Goal: Transaction & Acquisition: Purchase product/service

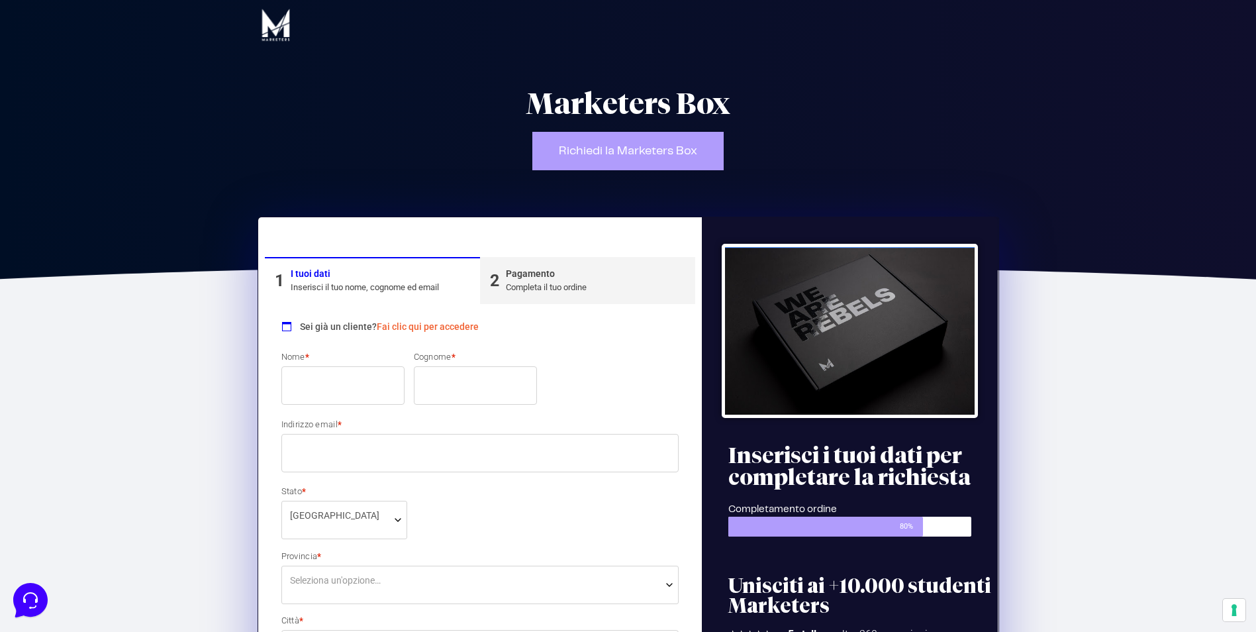
click at [356, 376] on input "Nome *" at bounding box center [342, 385] width 123 height 38
type input "Giorgia"
type input "Massaro"
type input "[EMAIL_ADDRESS][DOMAIN_NAME]"
select select "MC"
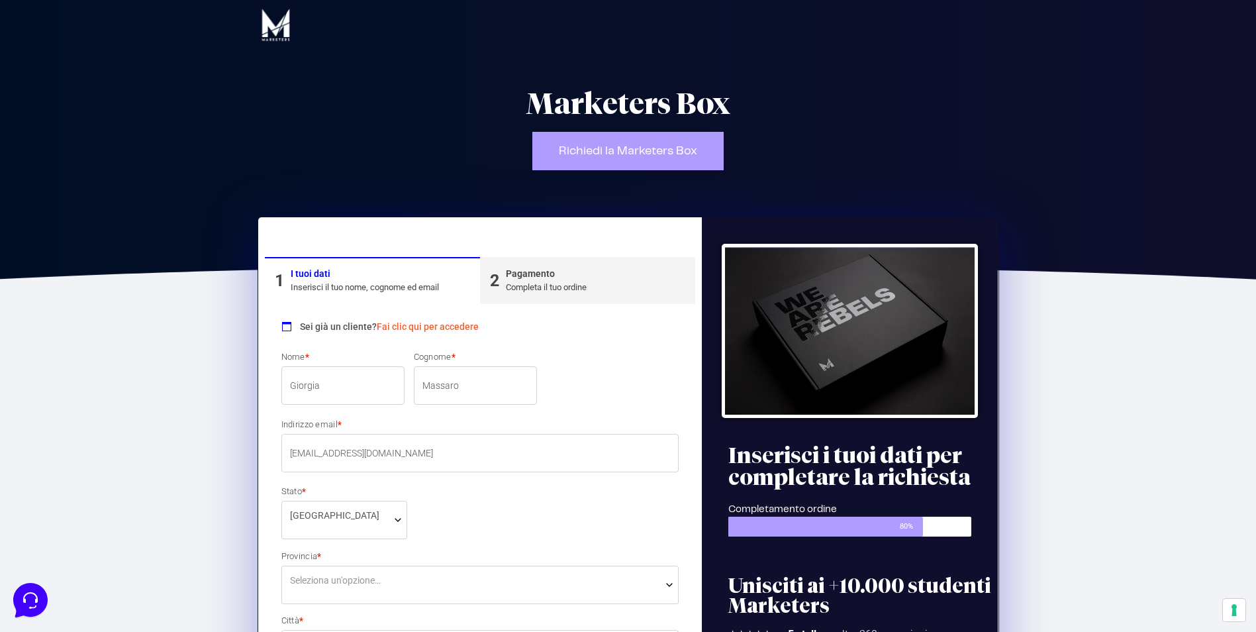
type input "[PHONE_NUMBER]"
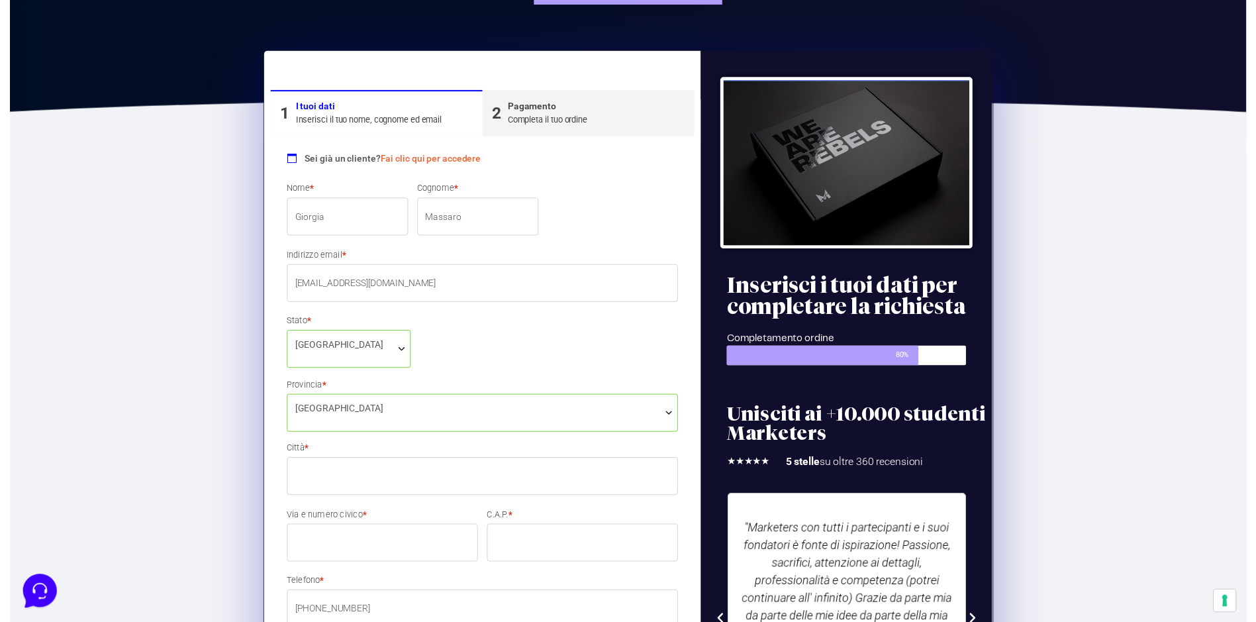
scroll to position [170, 0]
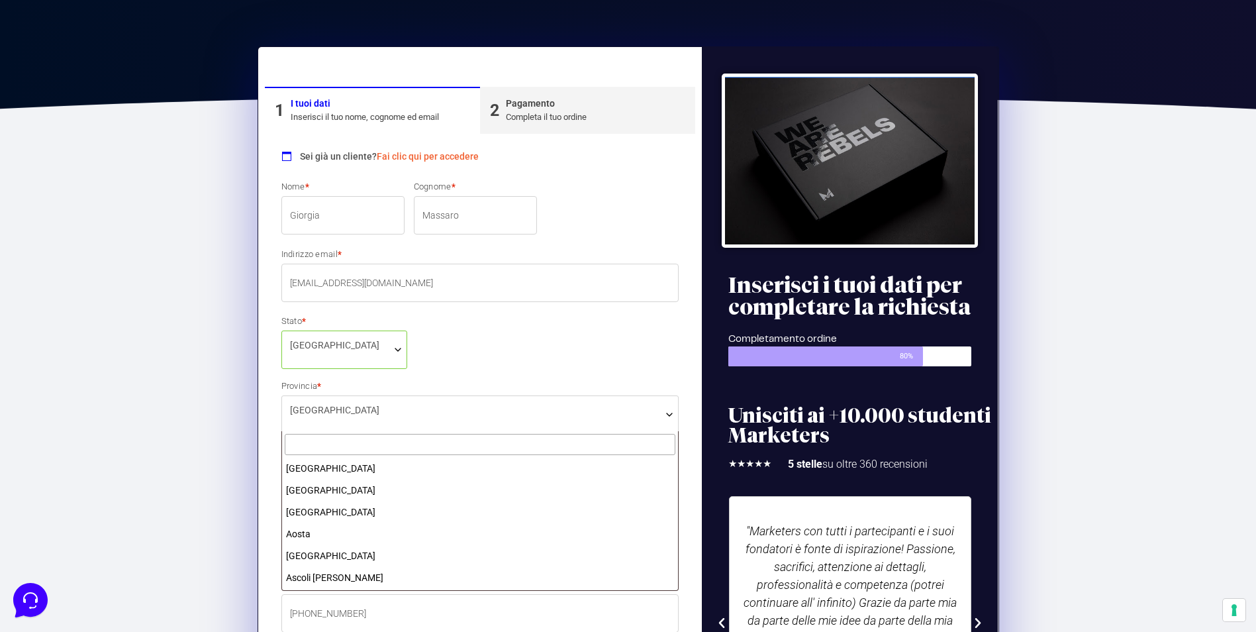
click at [421, 425] on span "[GEOGRAPHIC_DATA]" at bounding box center [480, 414] width 398 height 38
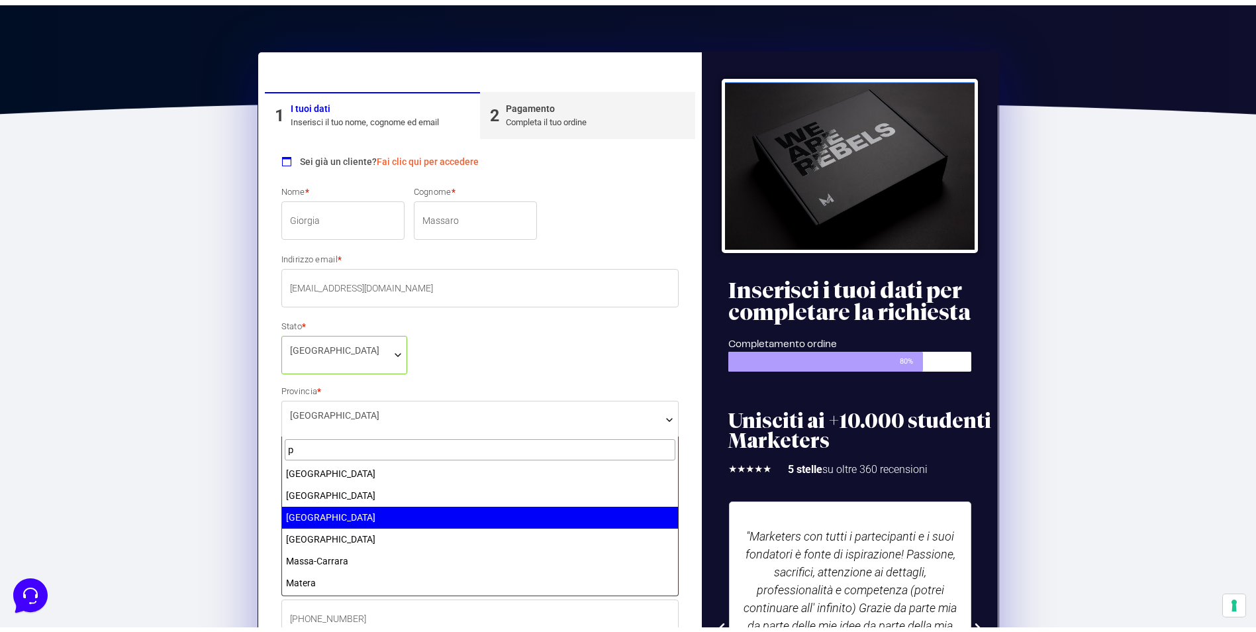
scroll to position [0, 0]
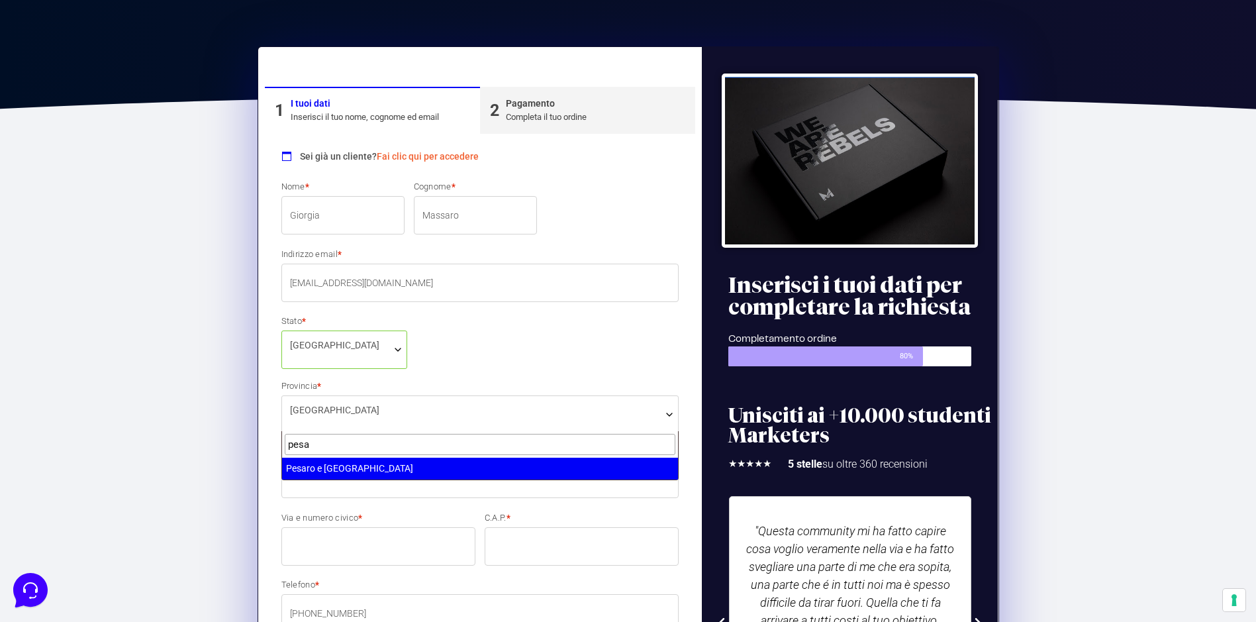
type input "pesa"
select select "PU"
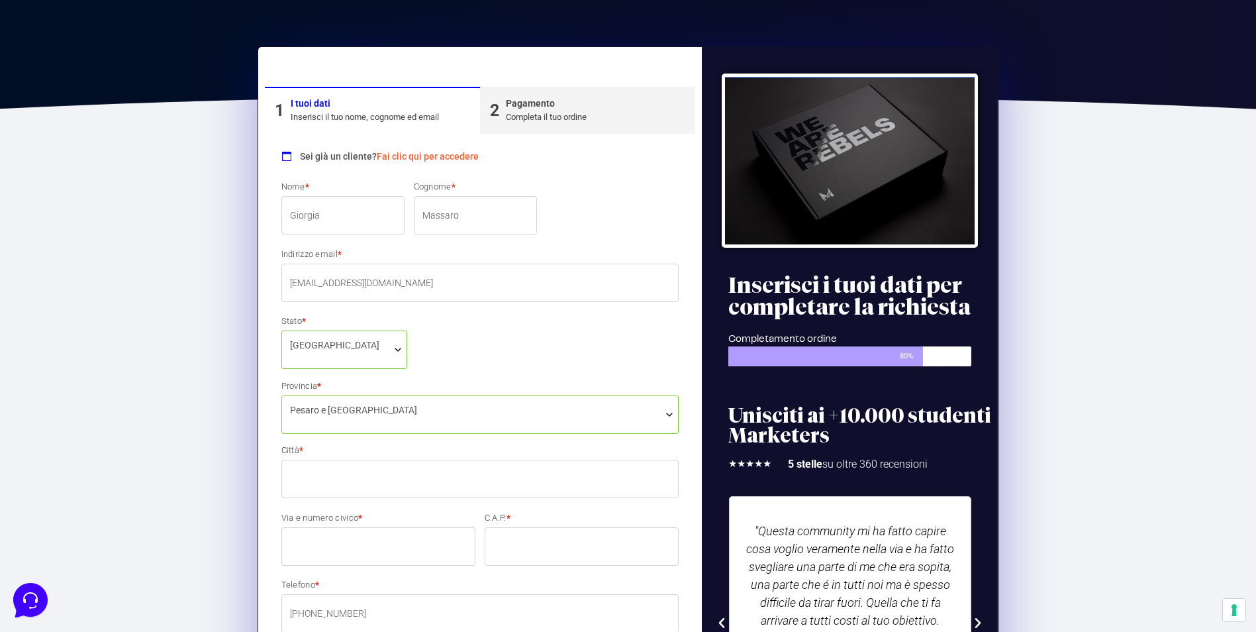
click at [436, 487] on input "Città *" at bounding box center [480, 479] width 398 height 38
type input "[GEOGRAPHIC_DATA]"
click at [546, 548] on input "C.A.P. *" at bounding box center [582, 546] width 194 height 38
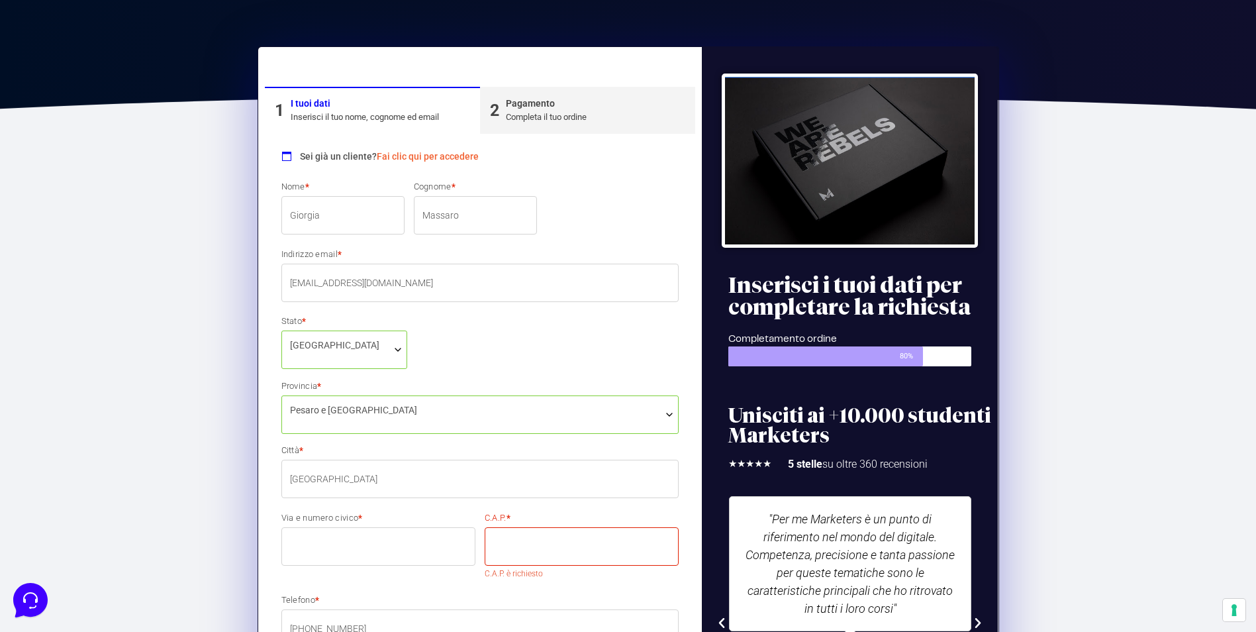
click at [405, 543] on input "Via e numero civico *" at bounding box center [378, 546] width 194 height 38
type input "[STREET_ADDRESS]"
click at [521, 556] on input "C.A.P. *" at bounding box center [582, 546] width 194 height 38
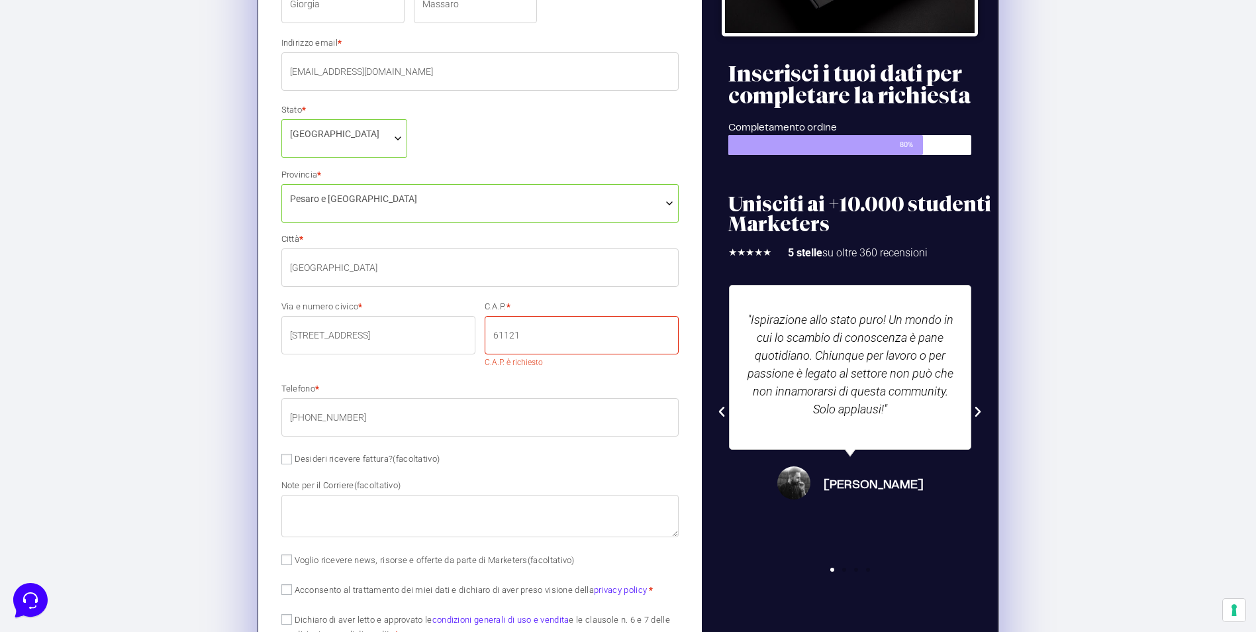
scroll to position [381, 0]
type input "61121"
click at [525, 528] on div "Nome * Giorgia Cognome * Massaro Indirizzo email * [EMAIL_ADDRESS][DOMAIN_NAME]…" at bounding box center [480, 312] width 407 height 685
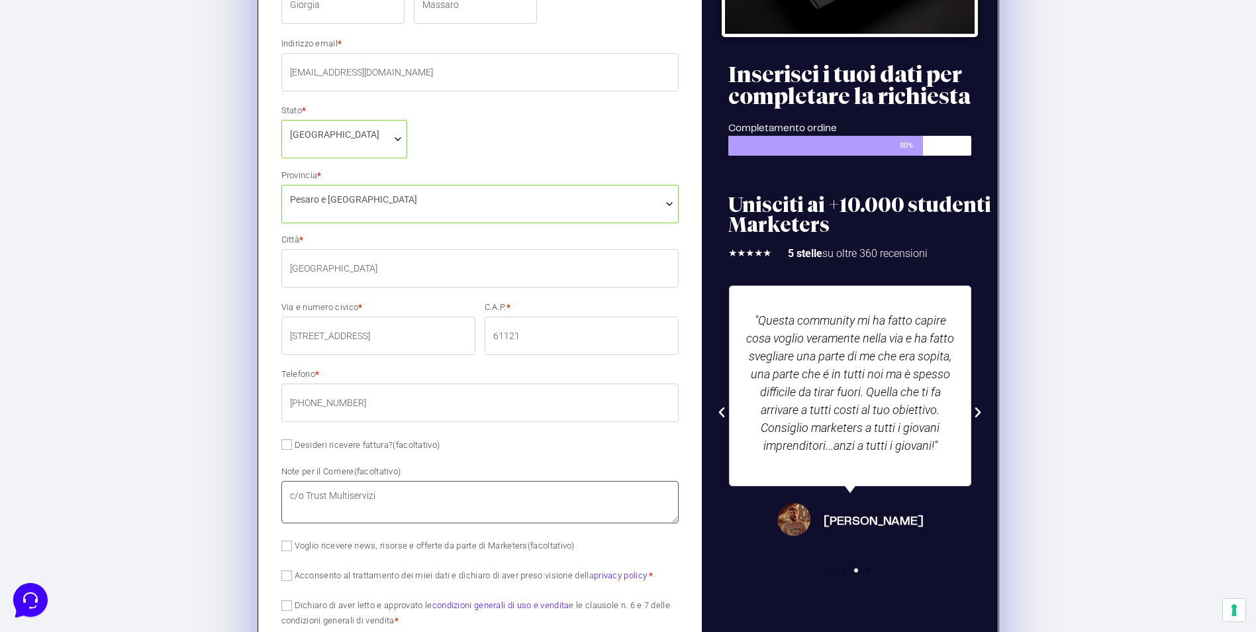
type textarea "c/o Trust Multiservizi"
click at [380, 448] on label "Desideri ricevere fattura? (facoltativo)" at bounding box center [360, 445] width 159 height 10
click at [292, 448] on input "Desideri ricevere fattura? (facoltativo)" at bounding box center [286, 444] width 11 height 11
checkbox input "true"
select select "IT"
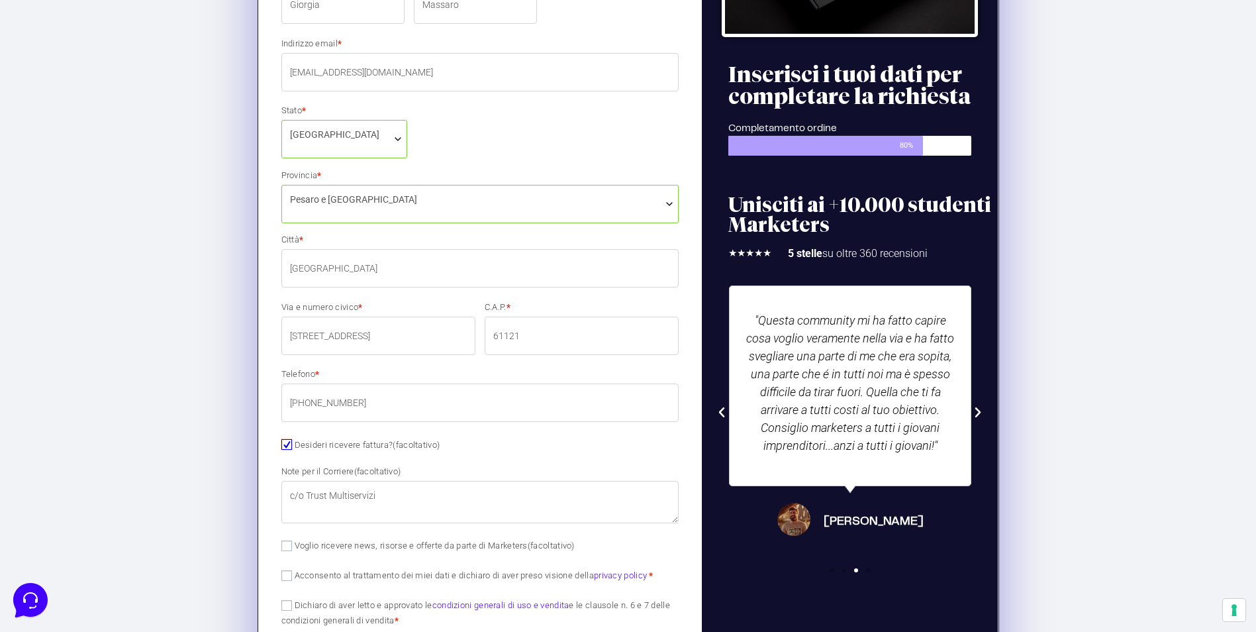
type input "0000000"
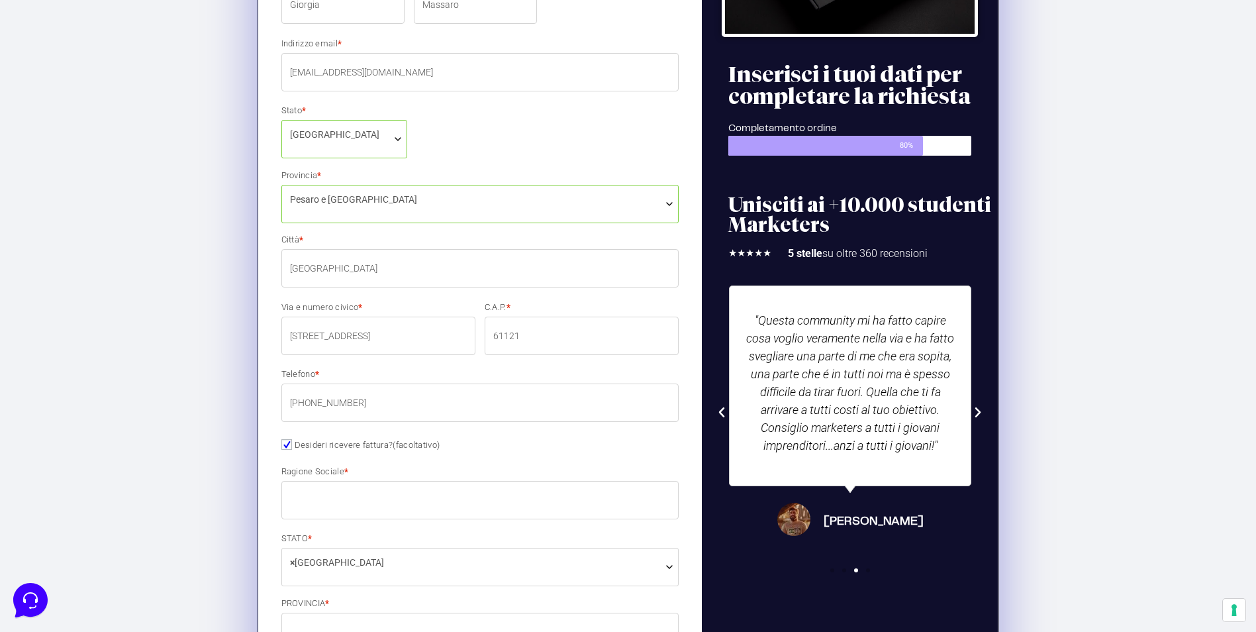
click at [376, 497] on input "Ragione Sociale *" at bounding box center [480, 500] width 398 height 38
type input "Avv. [PERSON_NAME]"
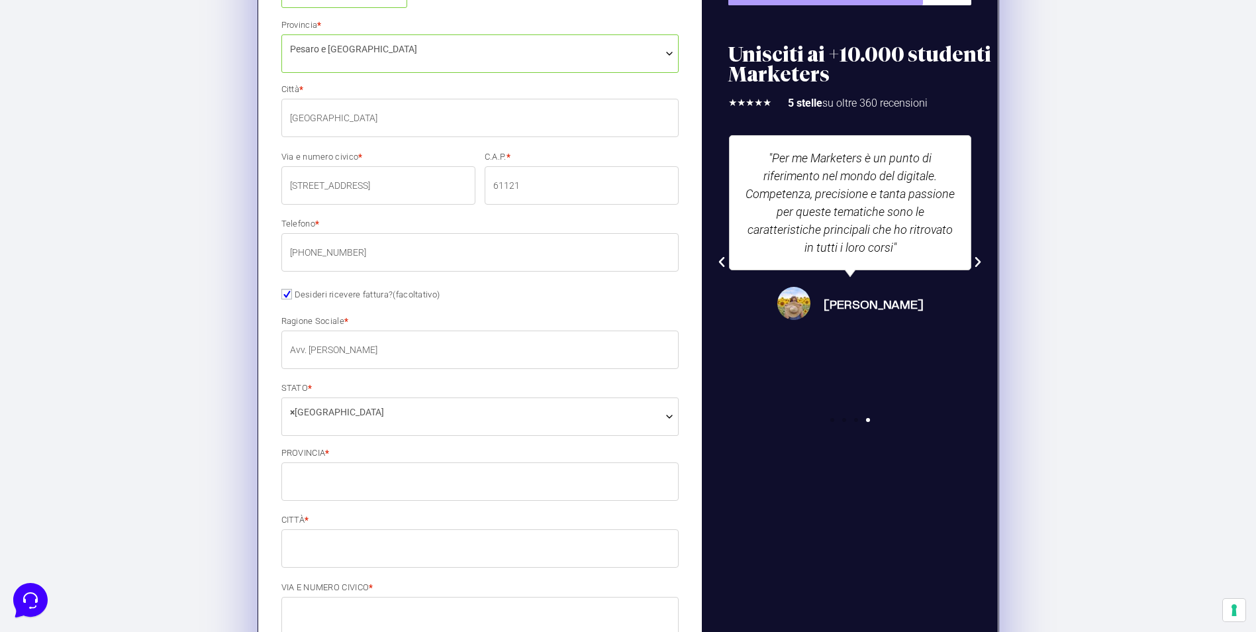
scroll to position [603, 0]
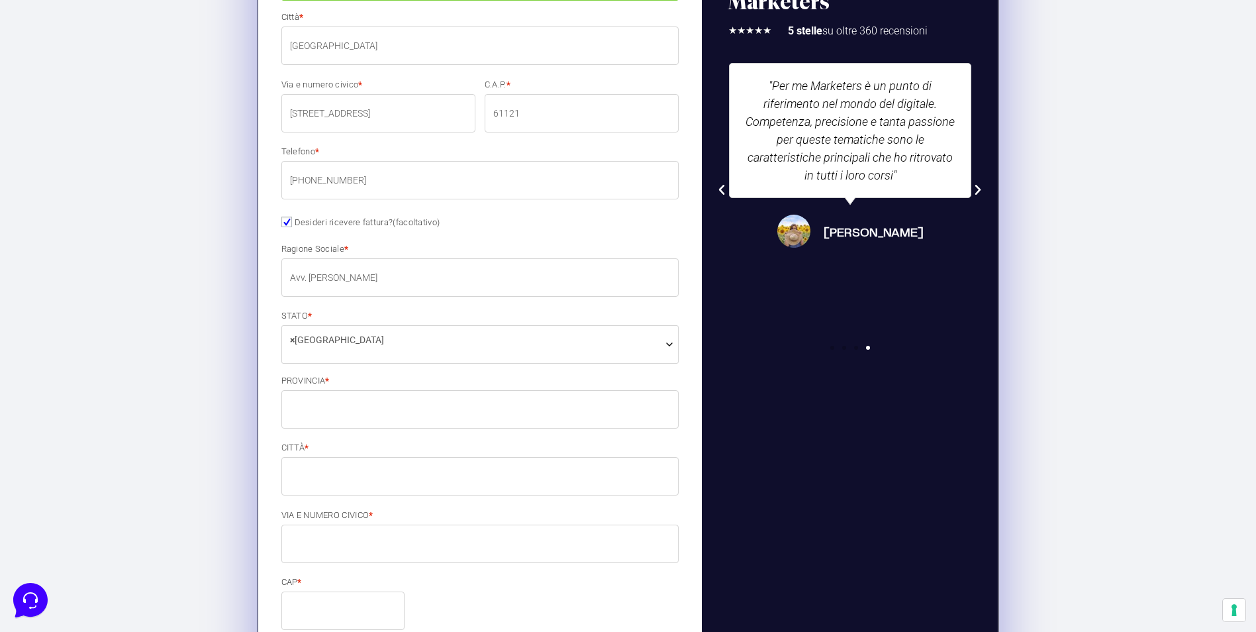
click at [542, 403] on input "PROVINCIA *" at bounding box center [480, 409] width 398 height 38
type input "PU"
type input "[GEOGRAPHIC_DATA]"
type input "[STREET_ADDRESS]"
type input "[PHONE_NUMBER]"
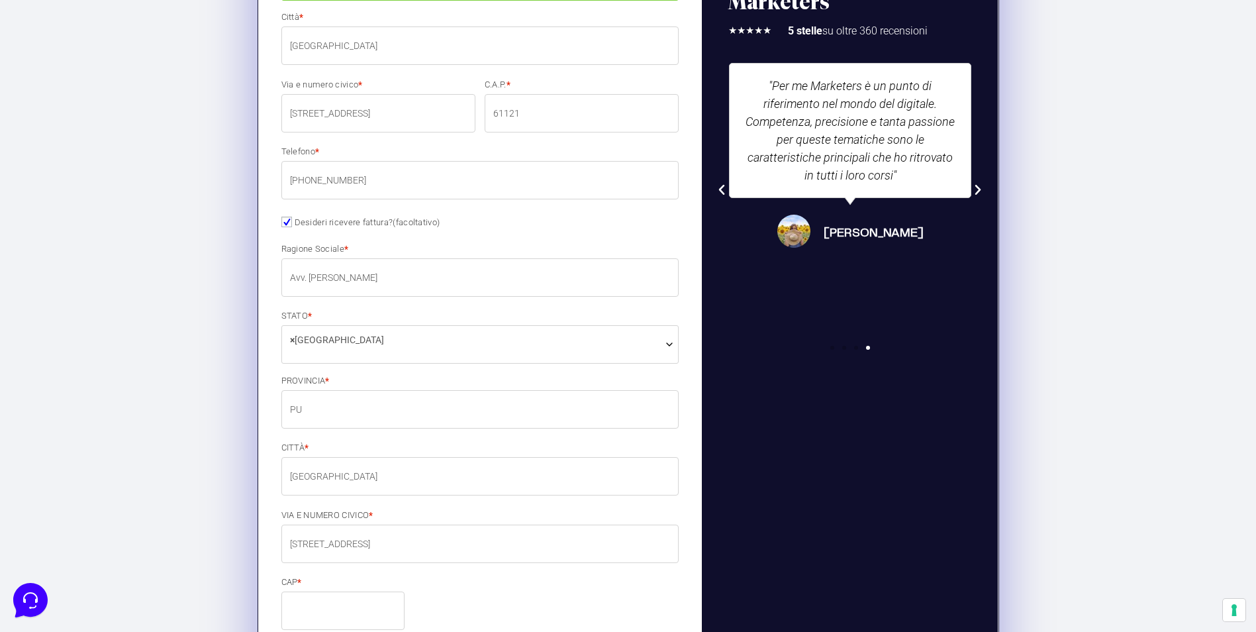
type input "[EMAIL_ADDRESS][DOMAIN_NAME]"
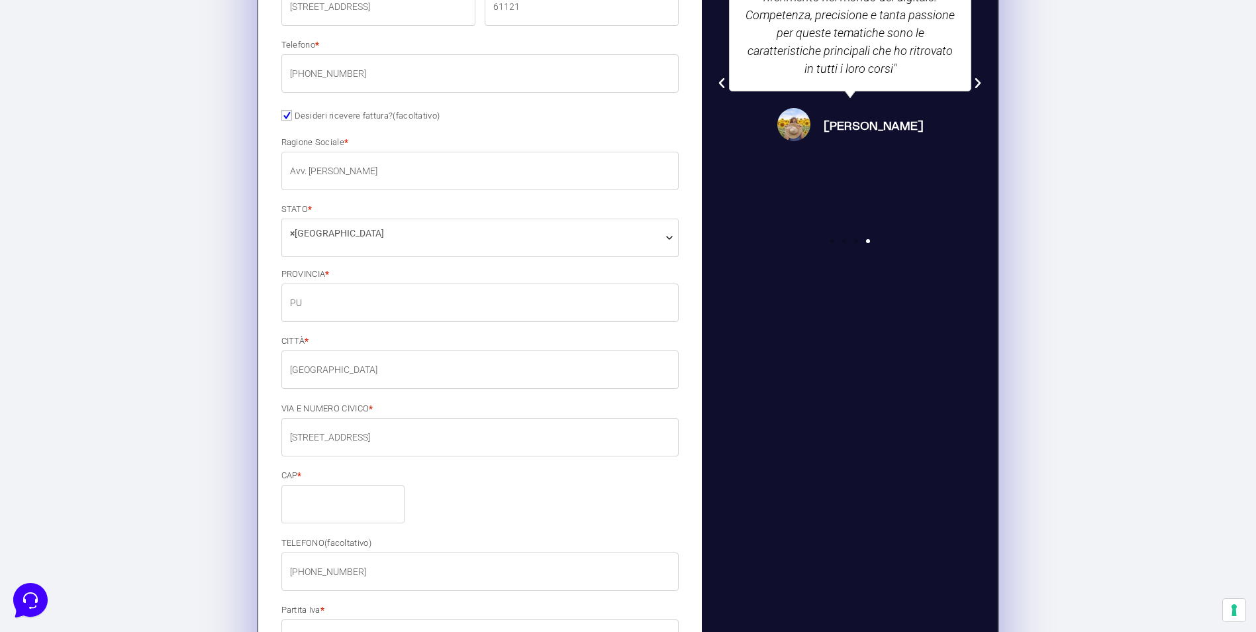
scroll to position [719, 0]
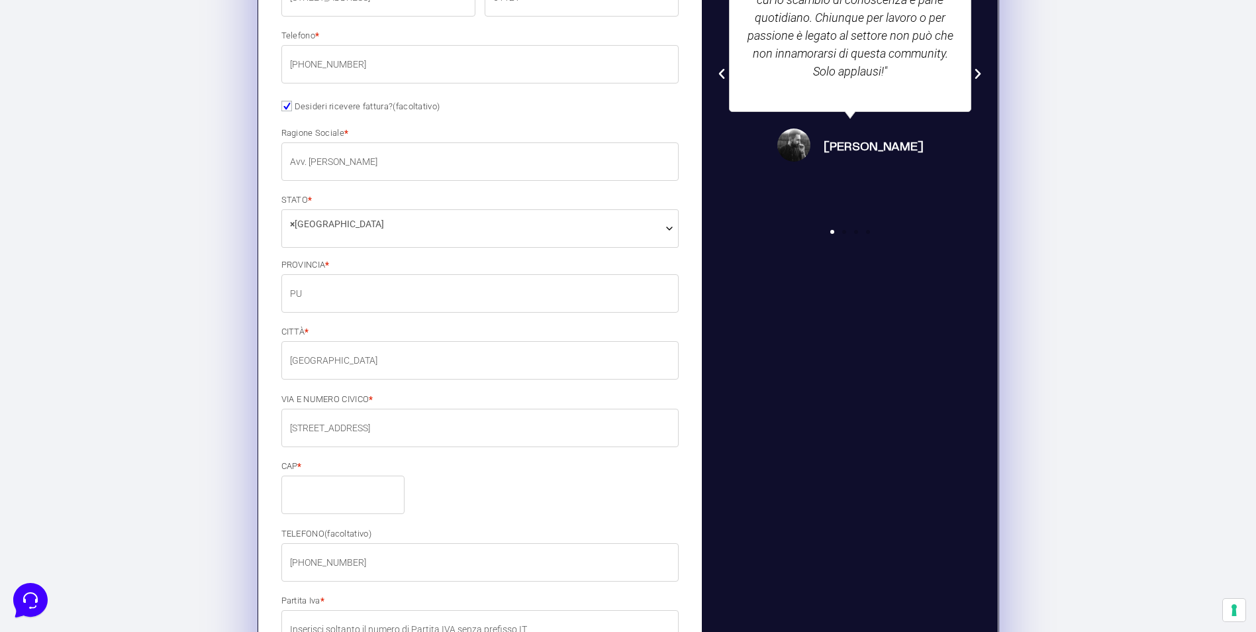
click at [370, 494] on input "CAP *" at bounding box center [342, 495] width 123 height 38
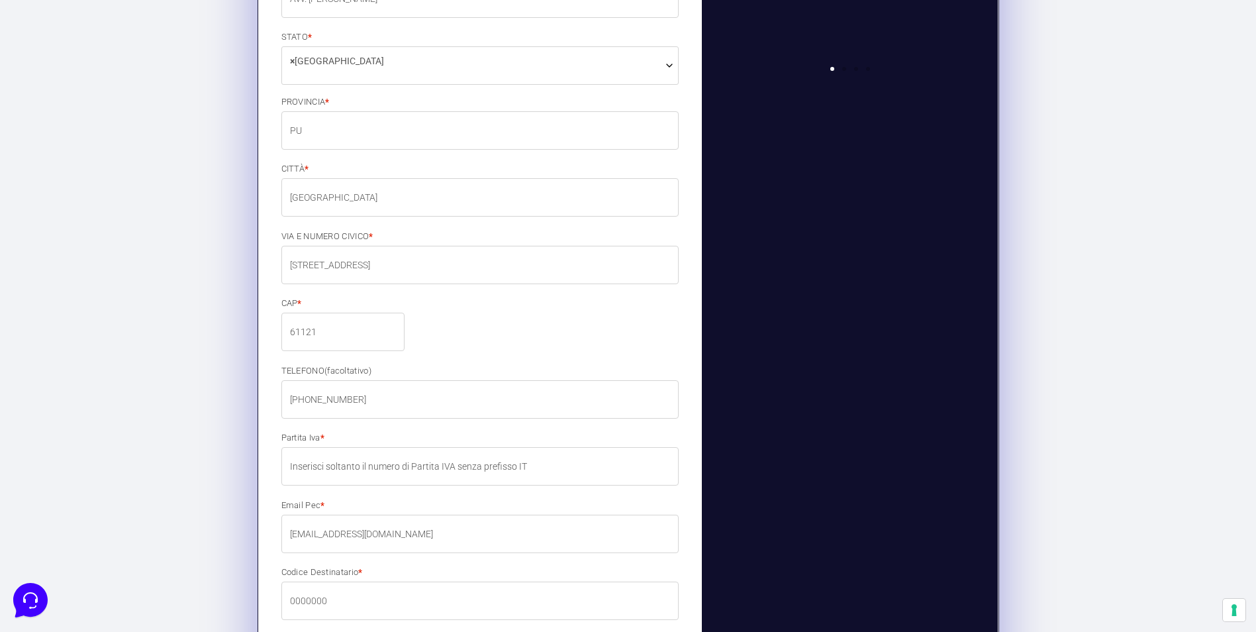
scroll to position [881, 0]
type input "61121"
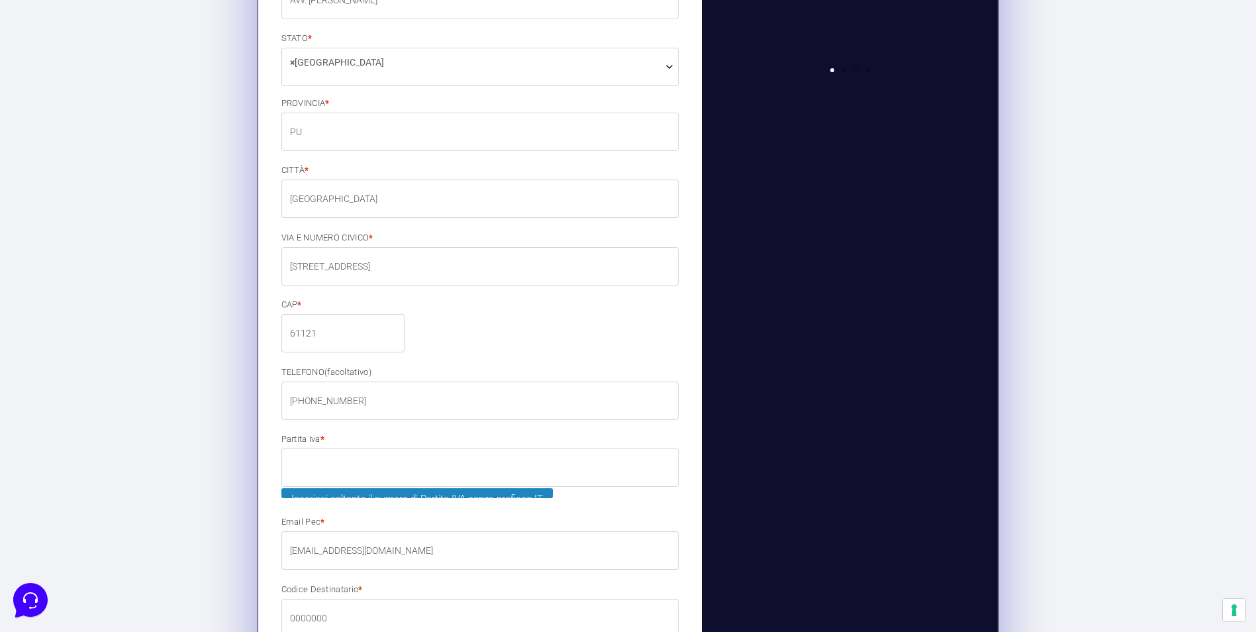
click at [386, 475] on input "Partita Iva *" at bounding box center [480, 467] width 398 height 38
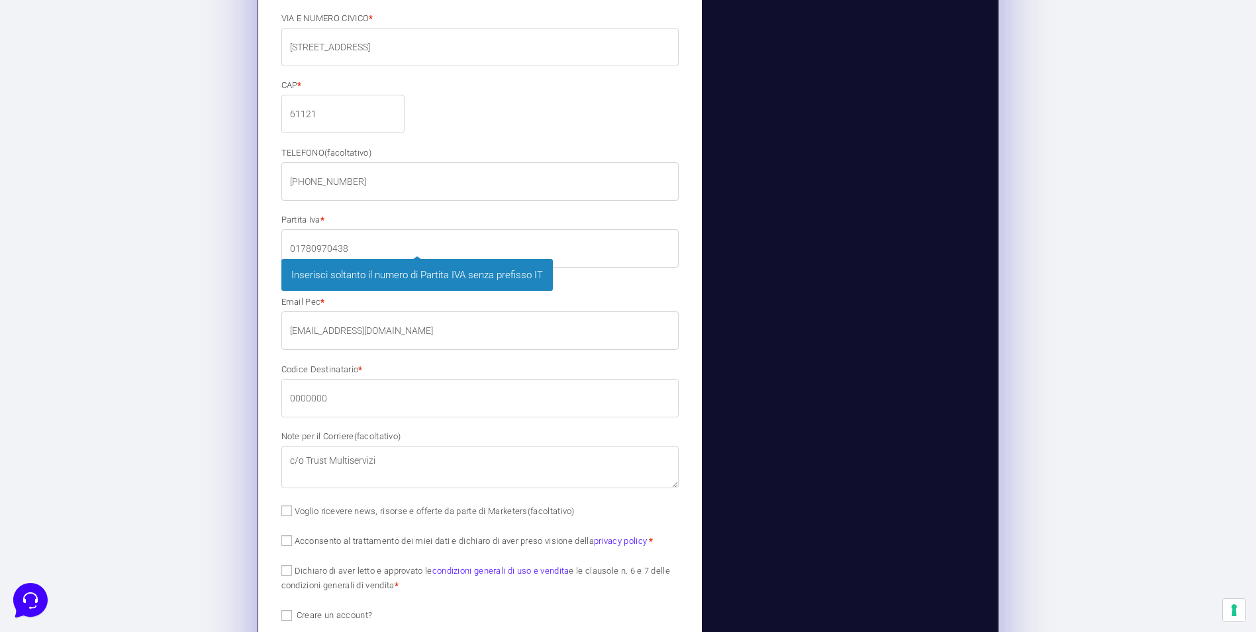
scroll to position [1102, 0]
type input "01780970438"
click at [399, 406] on input "0000000" at bounding box center [480, 396] width 398 height 38
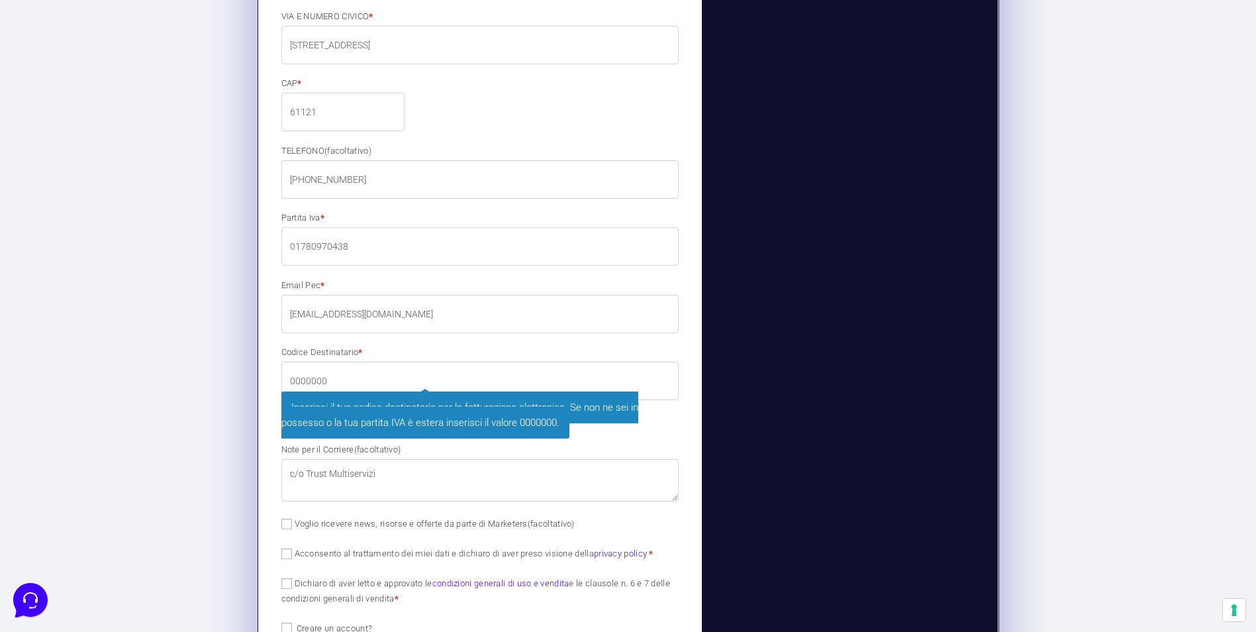
drag, startPoint x: 416, startPoint y: 379, endPoint x: 170, endPoint y: 339, distance: 249.7
click at [170, 339] on section "1 I tuoi dati Inserisci il tuo nome, cognome ed email 2 Pagamento Completa il t…" at bounding box center [628, 88] width 1256 height 1763
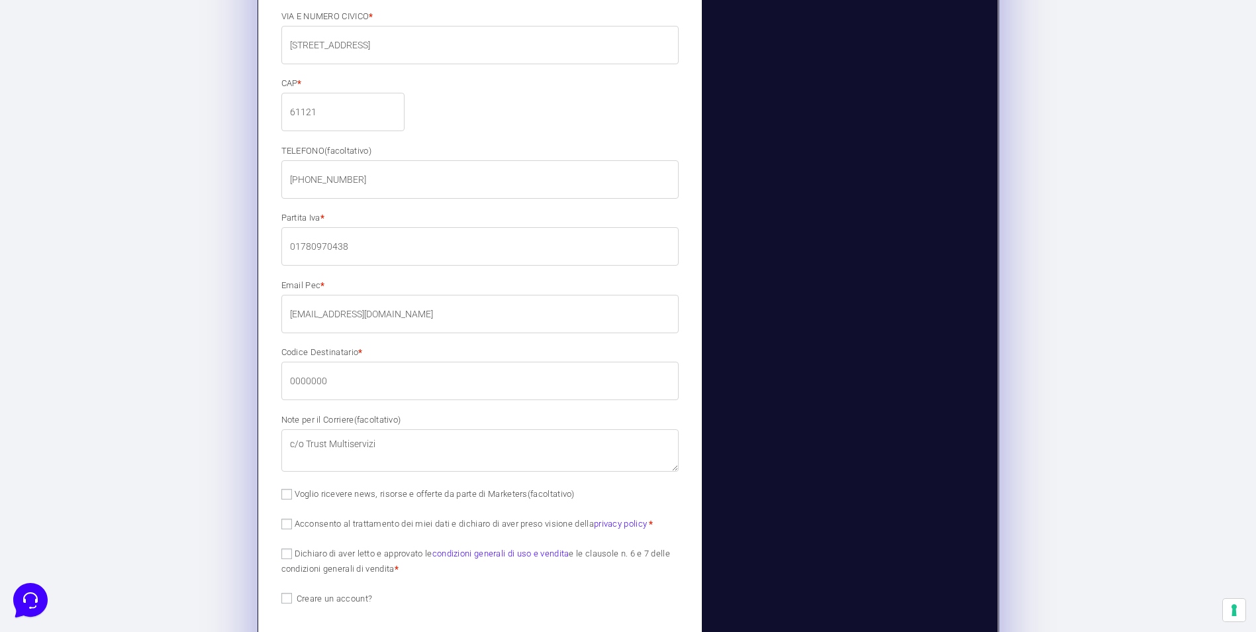
type input "t"
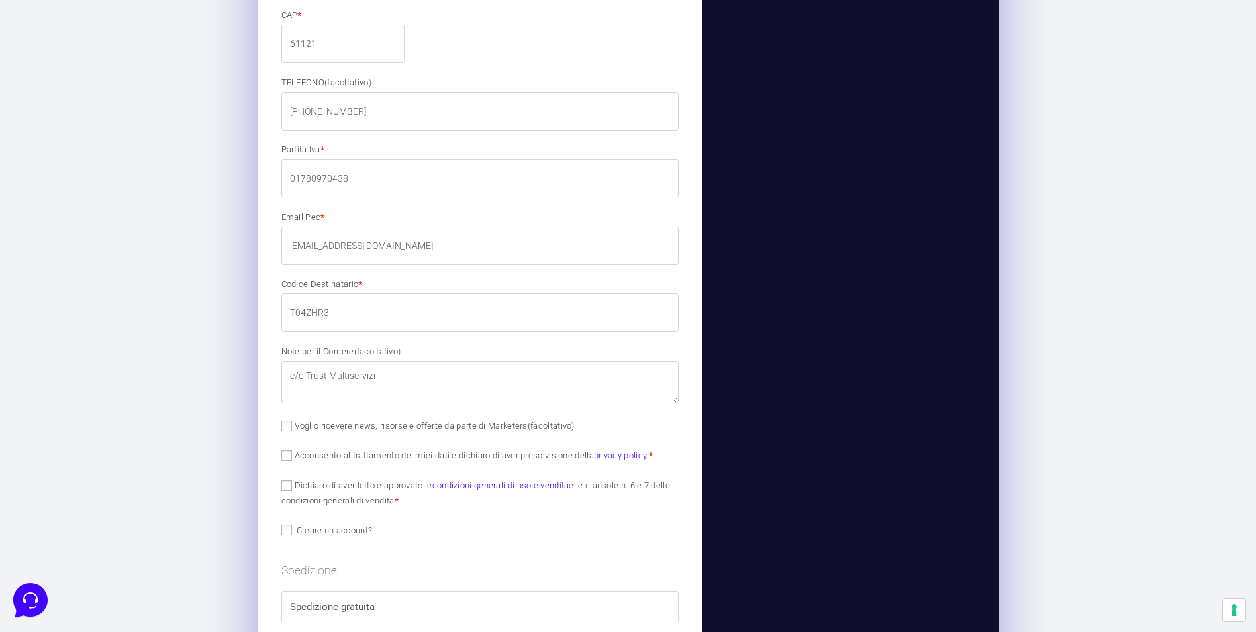
scroll to position [1252, 0]
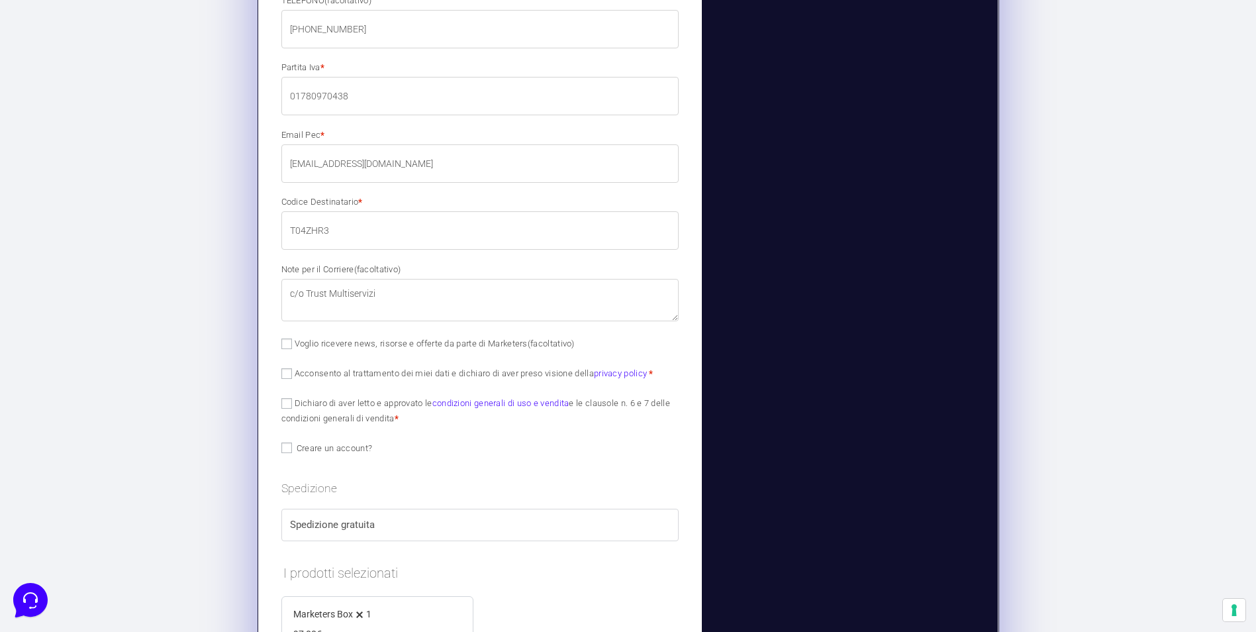
type input "T04ZHR3"
click at [289, 372] on input "Acconsento al trattamento dei miei dati e dichiaro di aver preso visione della …" at bounding box center [286, 373] width 11 height 11
checkbox input "true"
click at [287, 401] on input "Dichiaro di aver letto e approvato le condizioni generali di uso e vendita e le…" at bounding box center [286, 403] width 11 height 11
checkbox input "true"
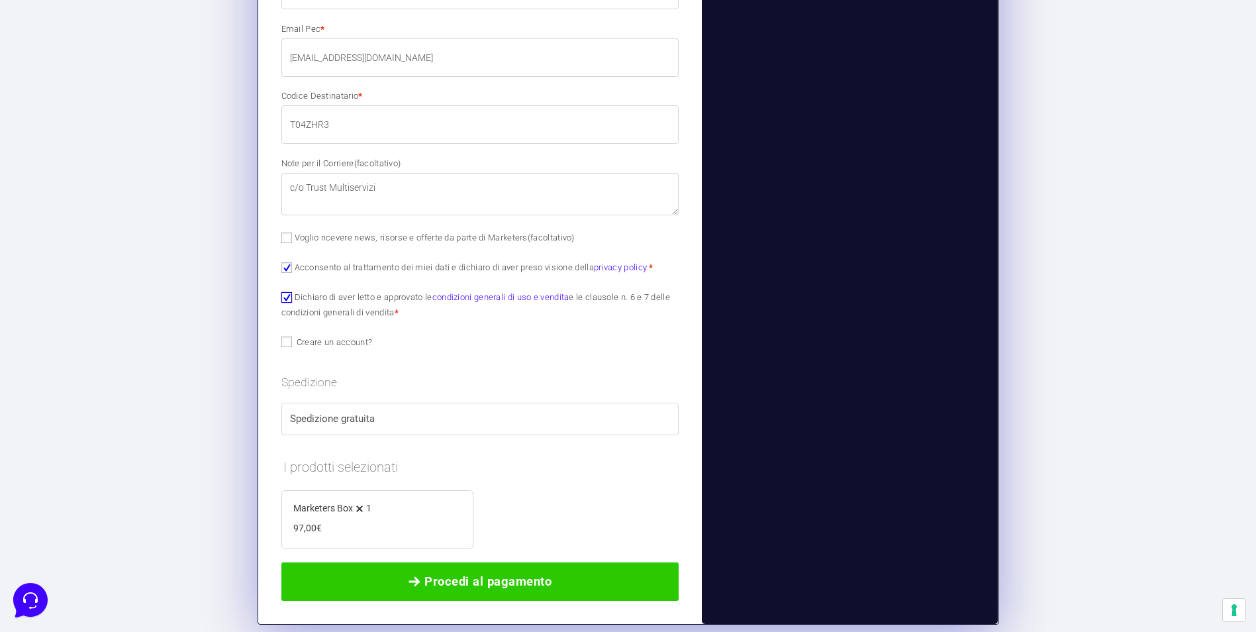
scroll to position [1464, 0]
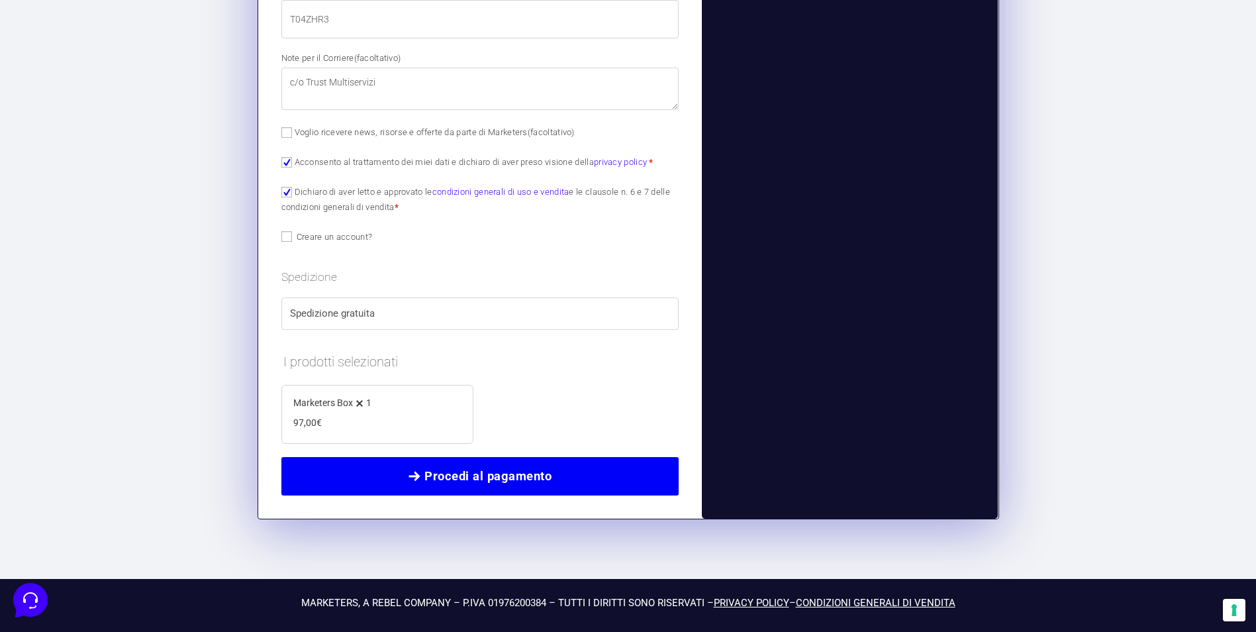
click at [521, 477] on span "Procedi al pagamento" at bounding box center [488, 476] width 127 height 19
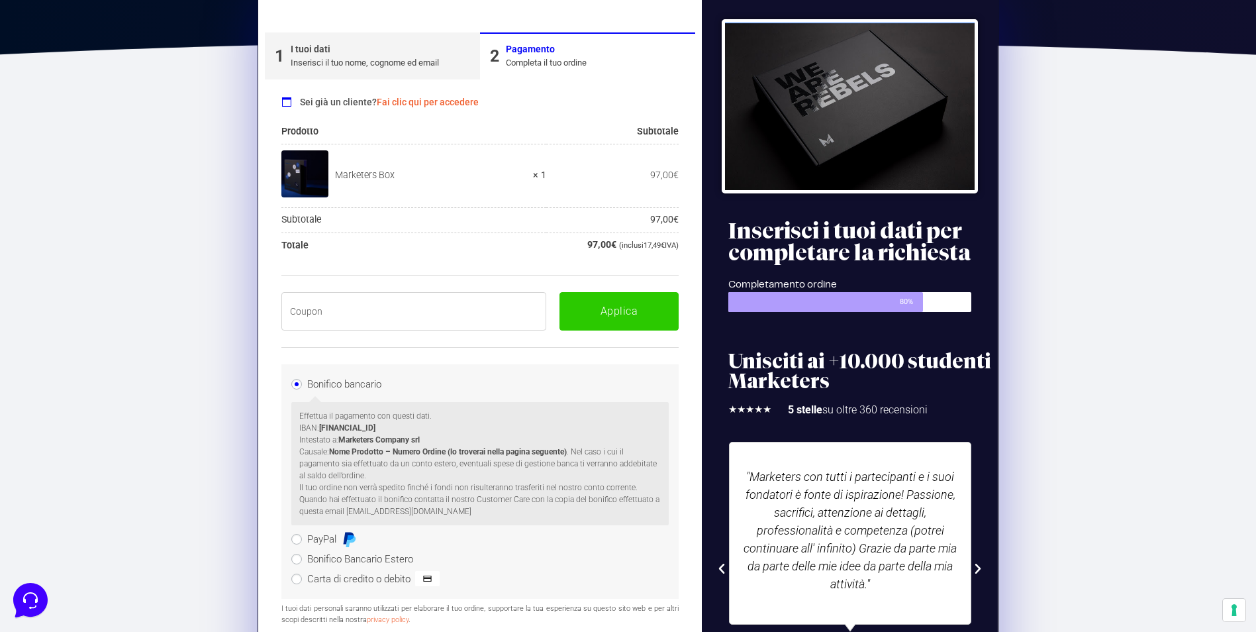
scroll to position [224, 0]
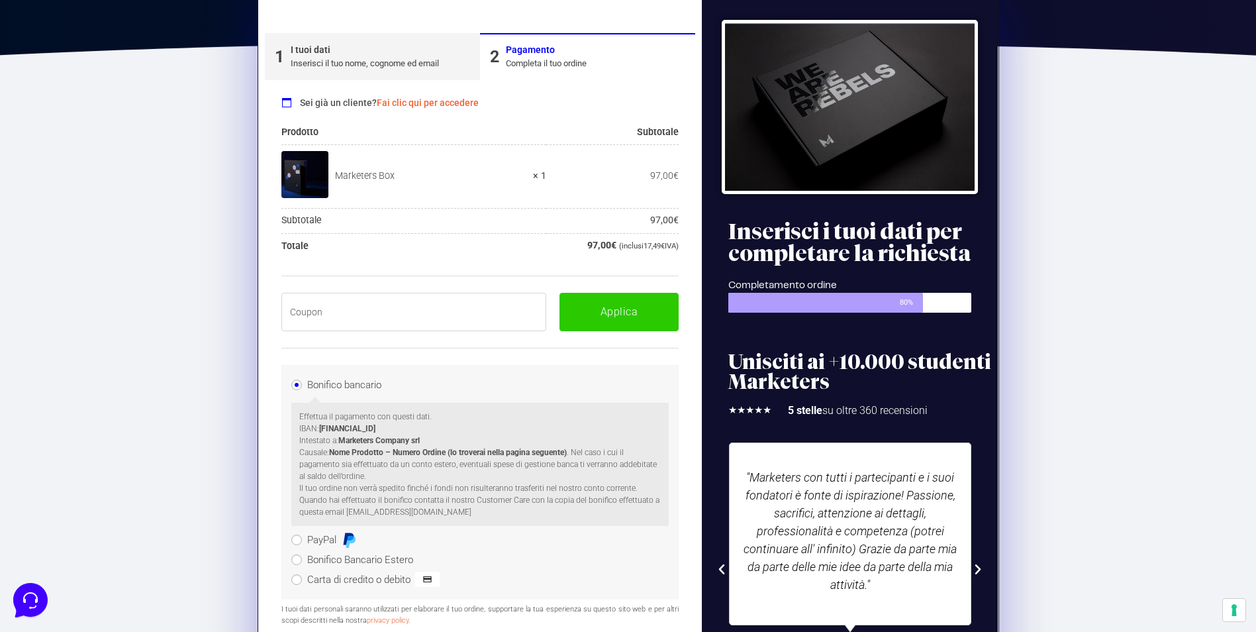
click at [471, 317] on input "text" at bounding box center [414, 312] width 266 height 38
paste input "BOXPRO100OFF"
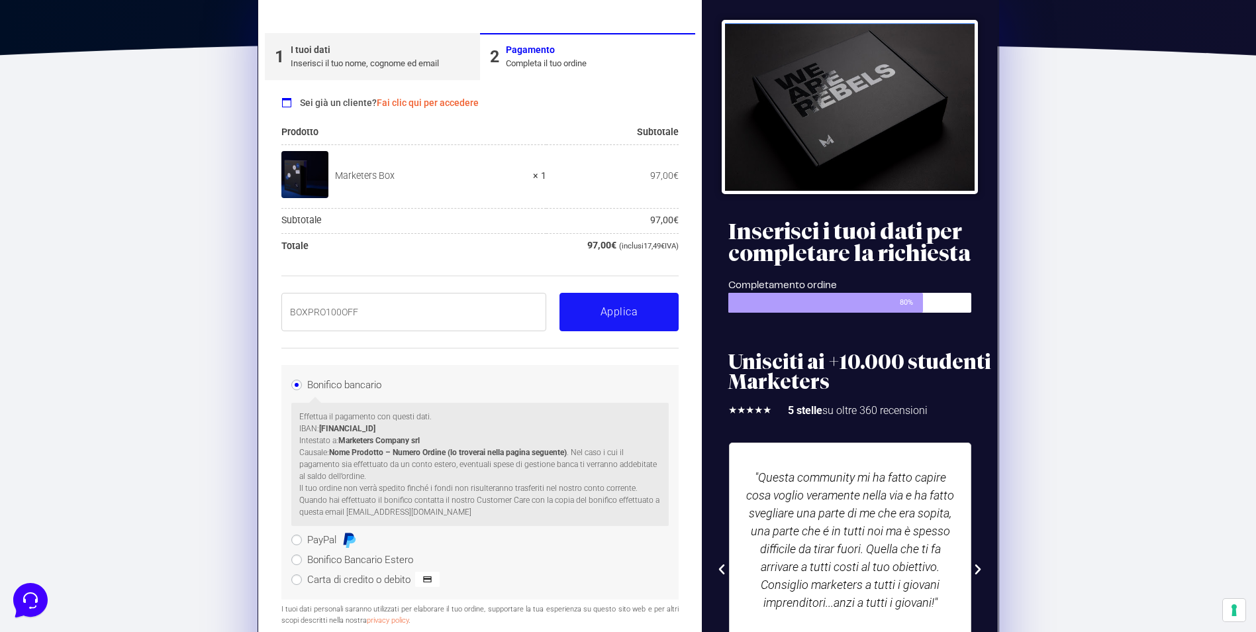
type input "BOXPRO100OFF"
click at [601, 305] on button "Applica" at bounding box center [619, 312] width 119 height 38
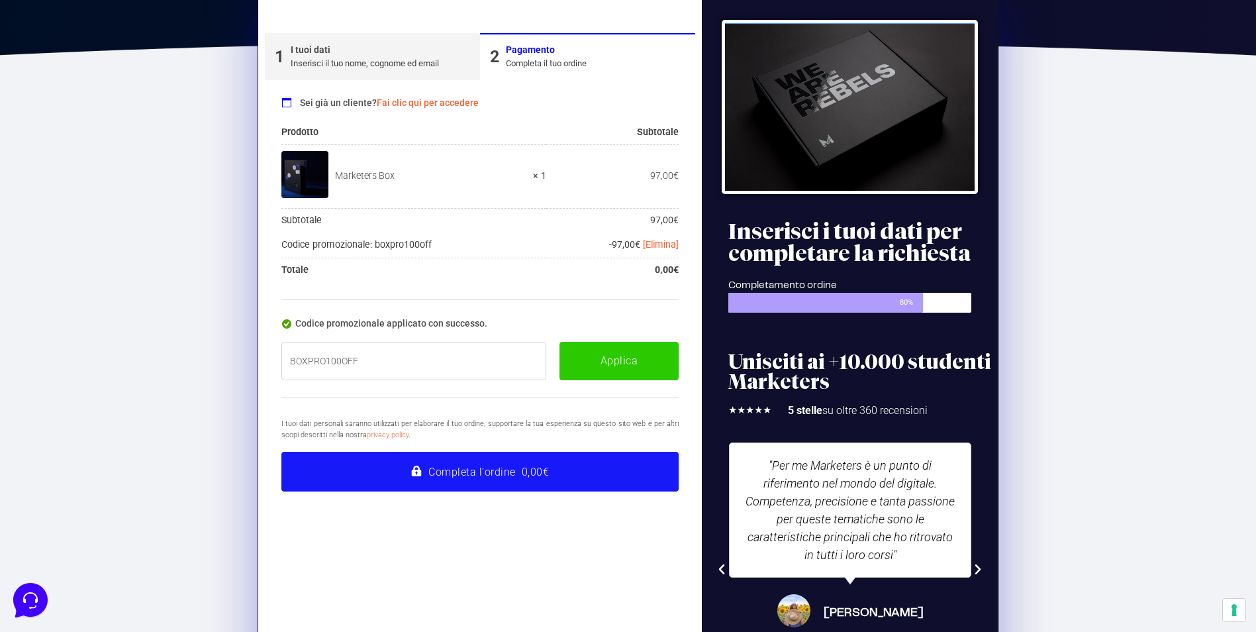
click at [503, 477] on button "Completa l'ordine 0,00€" at bounding box center [480, 472] width 398 height 40
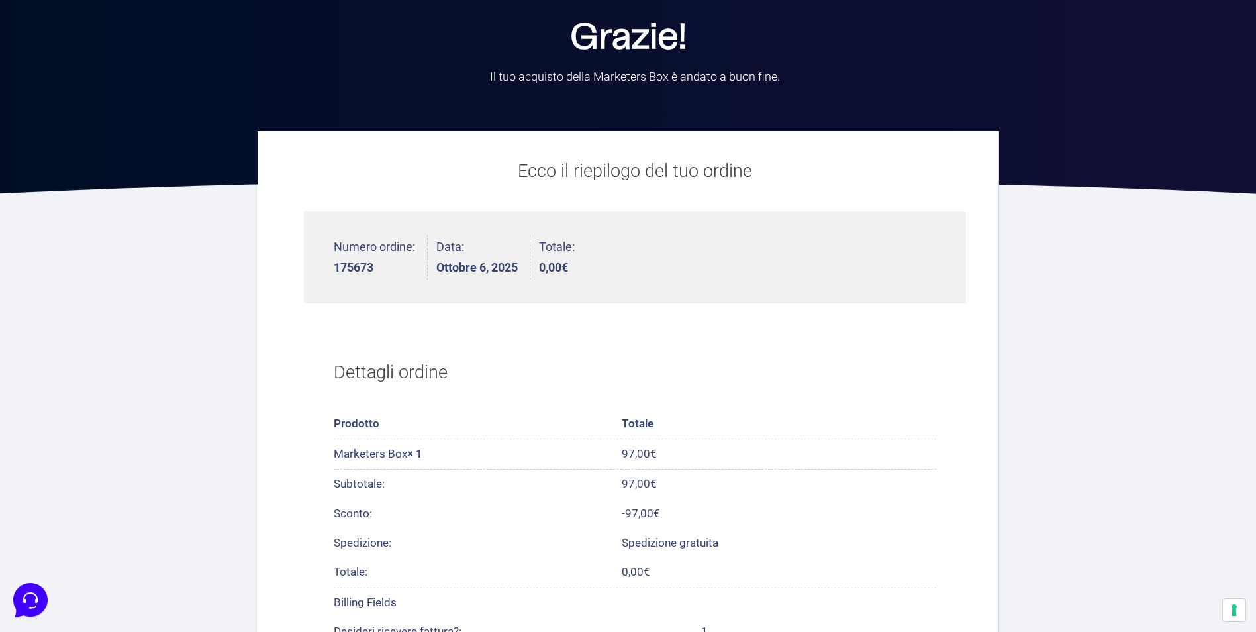
scroll to position [56, 0]
